Goal: Task Accomplishment & Management: Manage account settings

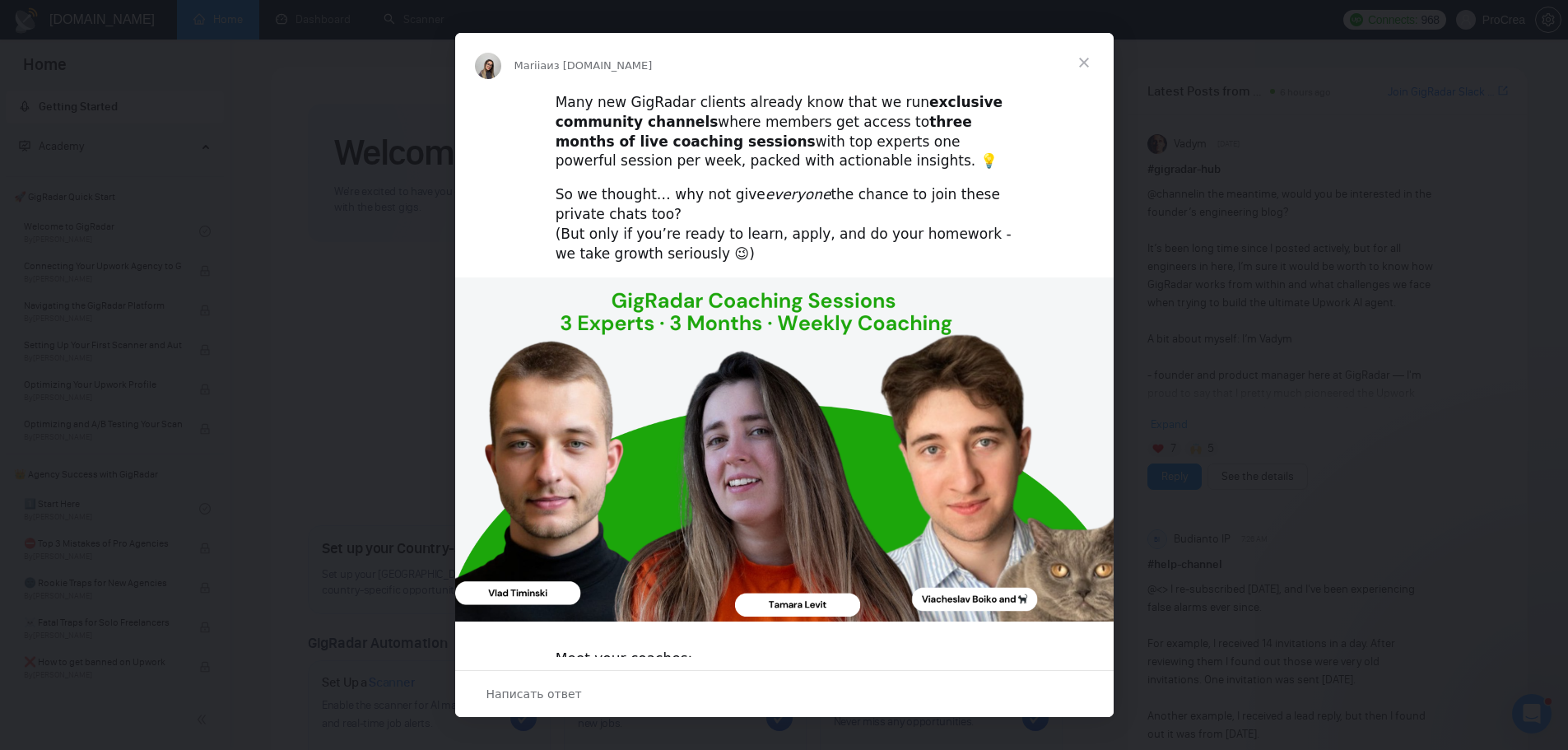
click at [1084, 63] on span "Закрыть" at bounding box center [1084, 62] width 60 height 60
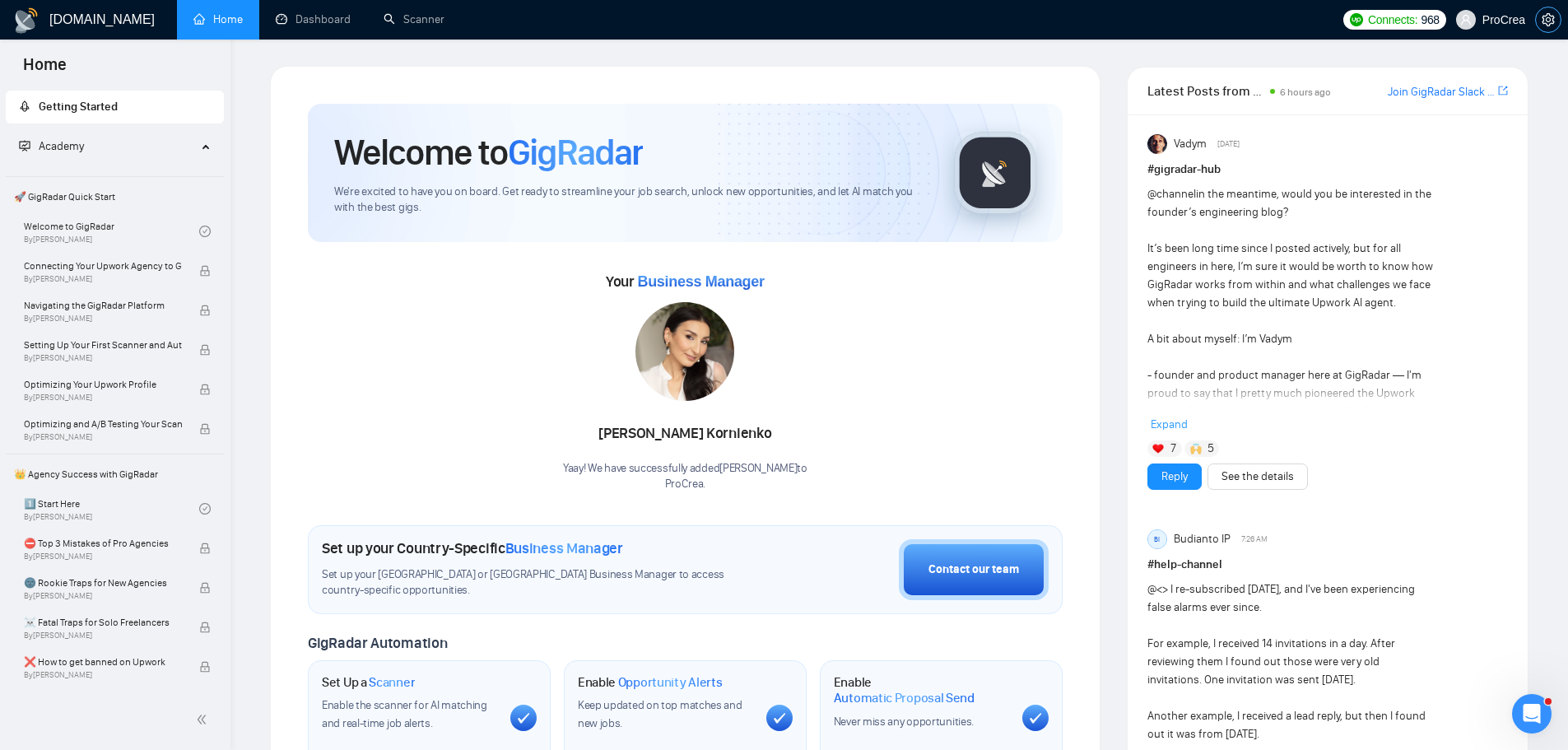
click at [1548, 20] on icon "setting" at bounding box center [1548, 20] width 13 height 13
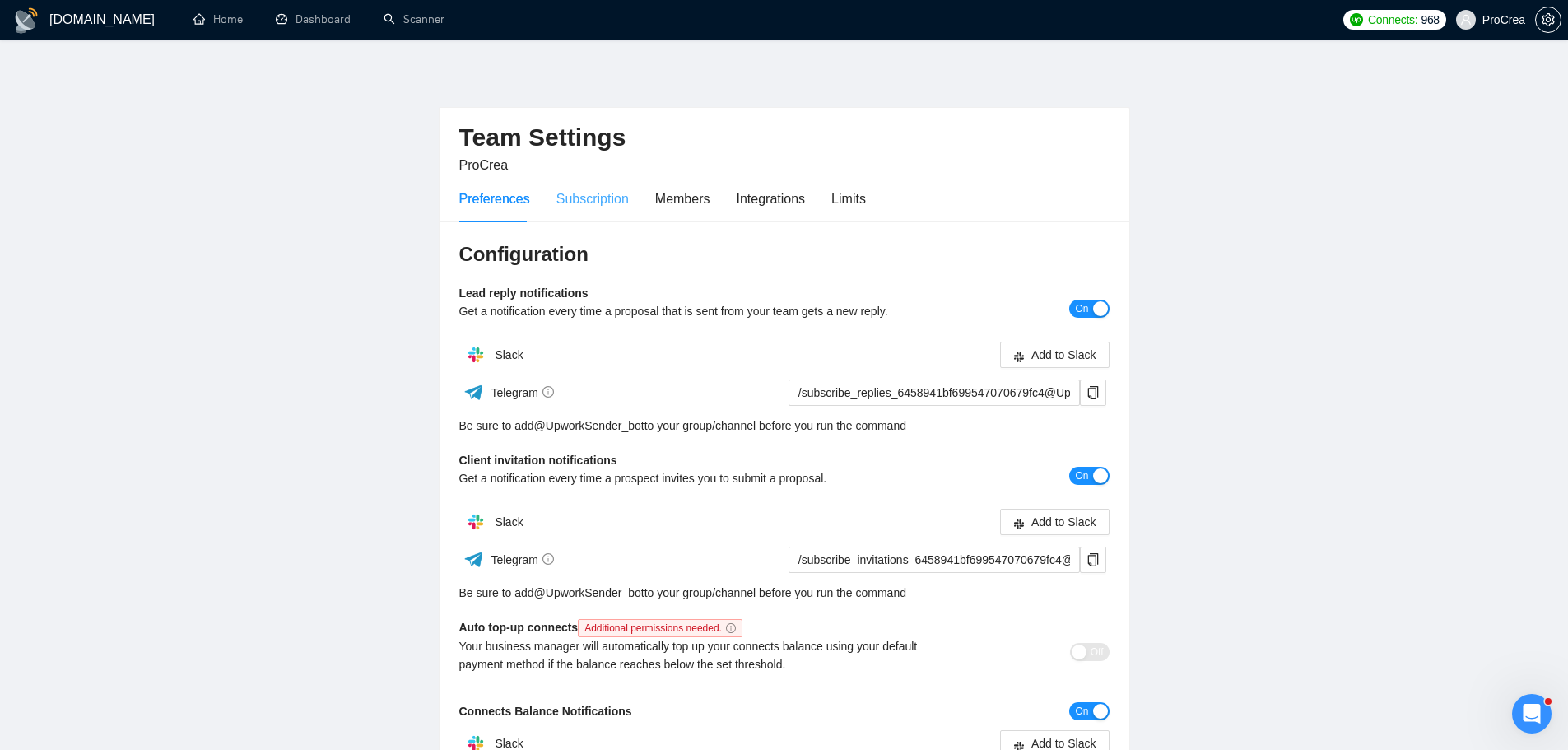
click at [586, 209] on div "Subscription" at bounding box center [593, 198] width 73 height 47
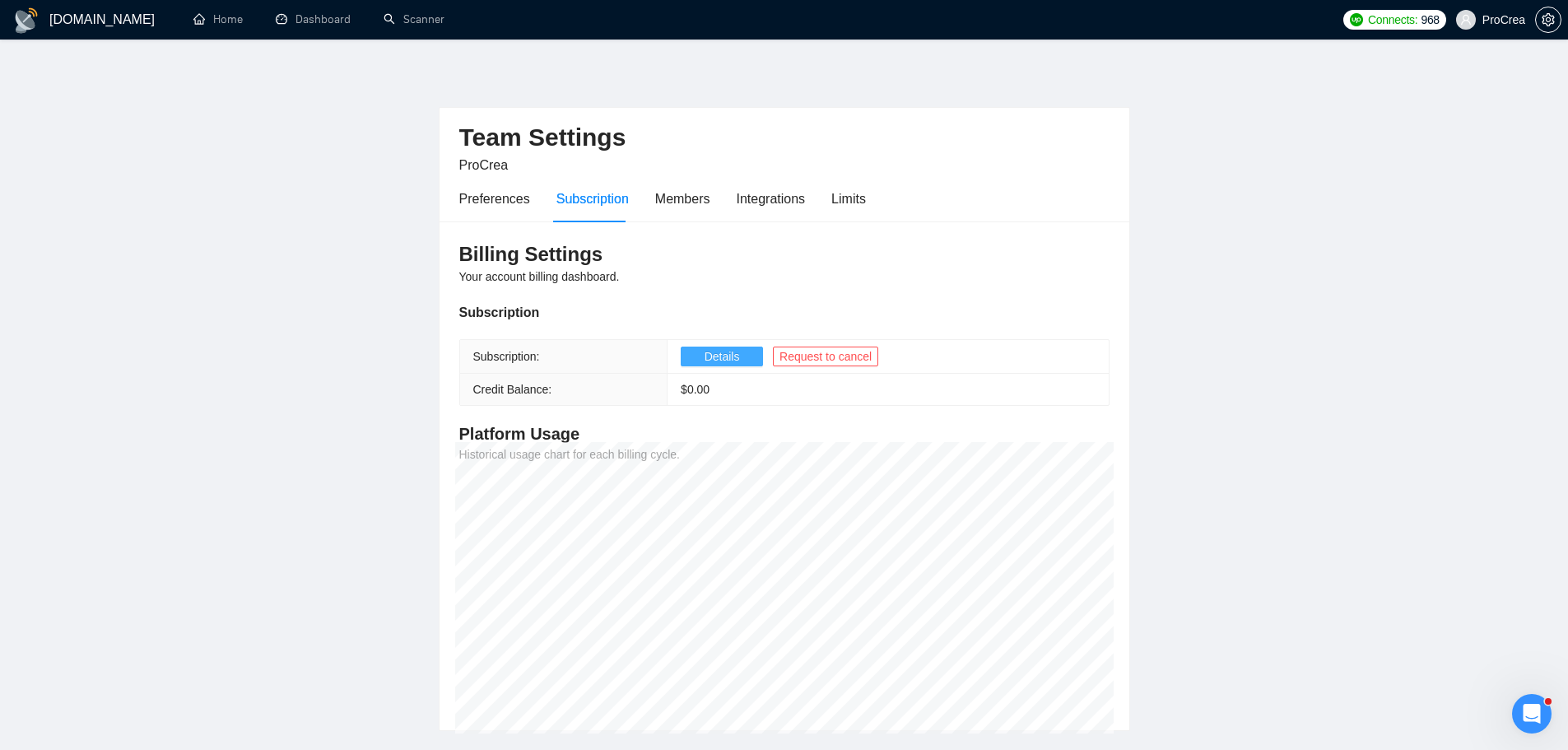
click at [705, 350] on span "Details" at bounding box center [723, 356] width 36 height 18
